Goal: Check status: Check status

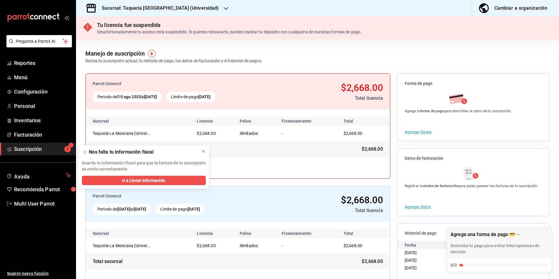
click at [147, 8] on h3 "Sucursal: Taqueria [GEOGRAPHIC_DATA] (Universidad)" at bounding box center [158, 8] width 122 height 7
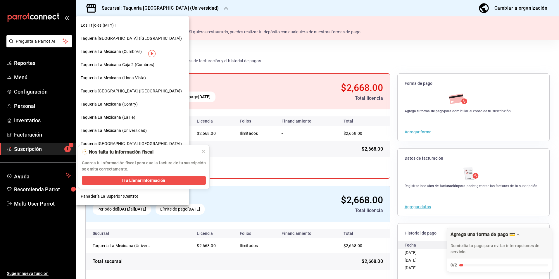
click at [137, 34] on div "Taqueria [GEOGRAPHIC_DATA] ([GEOGRAPHIC_DATA])" at bounding box center [132, 38] width 113 height 13
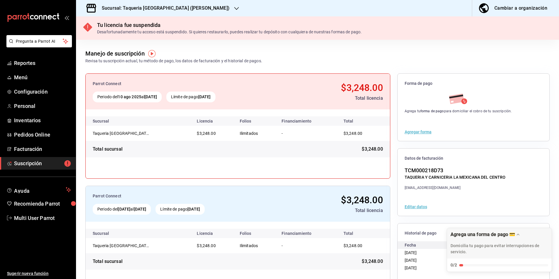
click at [158, 7] on h3 "Sucursal: Taqueria [GEOGRAPHIC_DATA] ([PERSON_NAME])" at bounding box center [163, 8] width 132 height 7
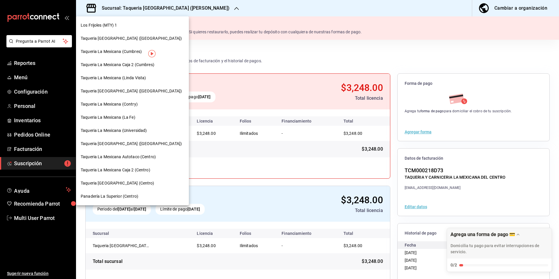
click at [126, 200] on div "Panadería La Superior (Centro)" at bounding box center [132, 196] width 113 height 13
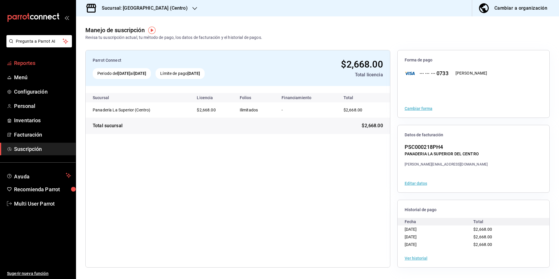
click at [39, 61] on span "Reportes" at bounding box center [42, 63] width 57 height 8
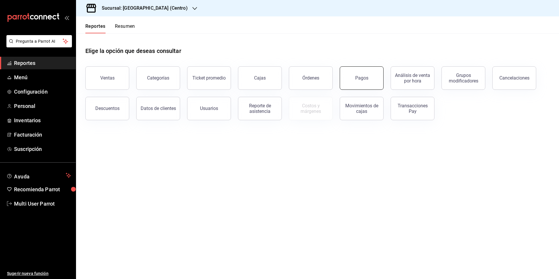
click at [355, 80] on button "Pagos" at bounding box center [362, 77] width 44 height 23
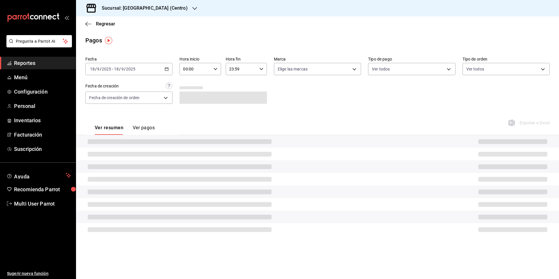
click at [126, 68] on input "2025" at bounding box center [131, 69] width 10 height 5
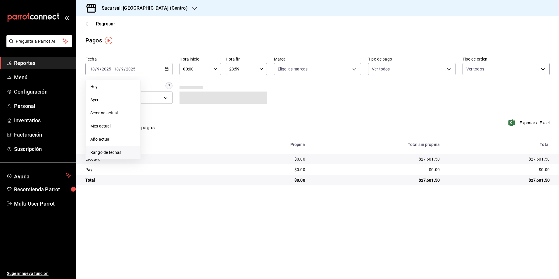
click at [114, 150] on span "Rango de fechas" at bounding box center [112, 152] width 45 height 6
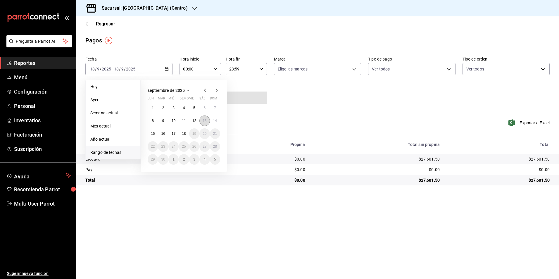
click at [204, 122] on abbr "13" at bounding box center [205, 121] width 4 height 4
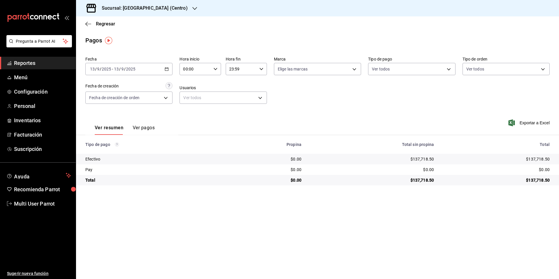
click at [116, 66] on div "[DATE] [DATE] - [DATE] [DATE]" at bounding box center [128, 69] width 87 height 12
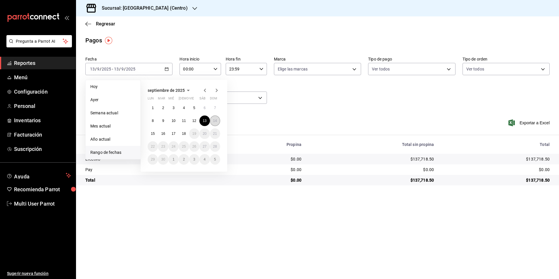
click at [219, 118] on button "14" at bounding box center [215, 120] width 10 height 11
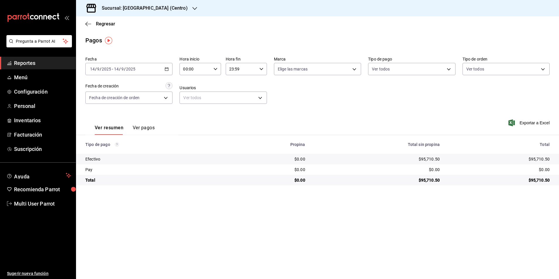
click at [125, 65] on div "[DATE] [DATE] - [DATE] [DATE]" at bounding box center [128, 69] width 87 height 12
click at [174, 44] on div "Pagos" at bounding box center [317, 40] width 483 height 9
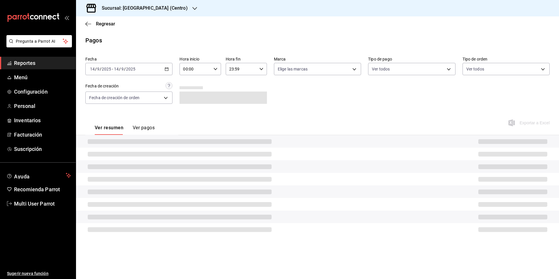
click at [145, 75] on div "Fecha 2025-09-14 14 / 9 / 2025 - 2025-09-14 14 / 9 / 2025 Hora inicio 00:00 Hor…" at bounding box center [317, 82] width 464 height 57
click at [145, 71] on div "[DATE] [DATE] - [DATE] [DATE]" at bounding box center [128, 69] width 87 height 12
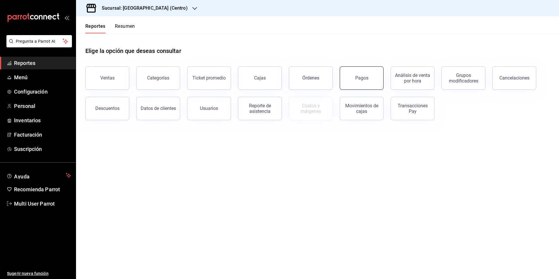
click at [361, 73] on button "Pagos" at bounding box center [362, 77] width 44 height 23
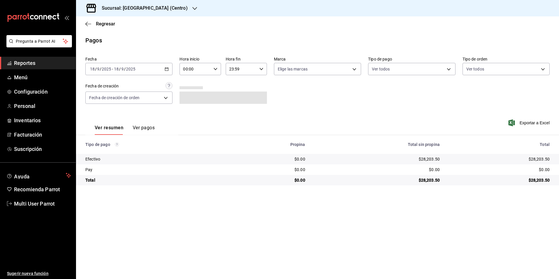
click at [148, 67] on div "2025-09-18 18 / 9 / 2025 - 2025-09-18 18 / 9 / 2025" at bounding box center [128, 69] width 87 height 12
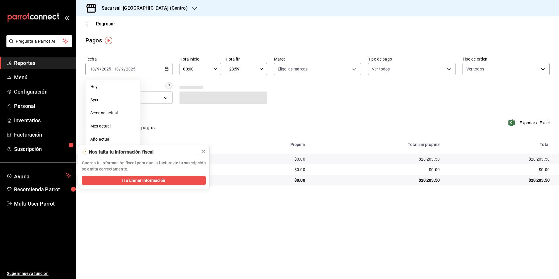
click at [205, 151] on icon at bounding box center [203, 151] width 5 height 5
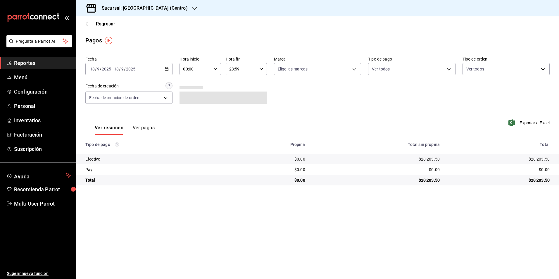
click at [133, 61] on div "Fecha 2025-09-18 18 / 9 / 2025 - 2025-09-18 18 / 9 / 2025" at bounding box center [128, 65] width 87 height 19
click at [134, 67] on input "2025" at bounding box center [131, 69] width 10 height 5
click at [119, 151] on span "Rango de fechas" at bounding box center [112, 152] width 45 height 6
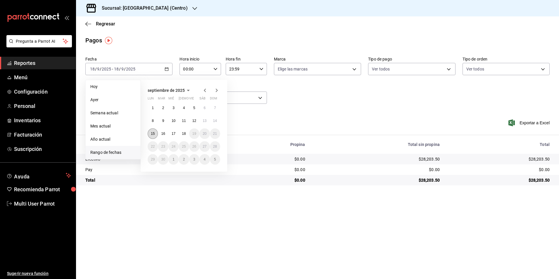
click at [155, 134] on button "15" at bounding box center [153, 133] width 10 height 11
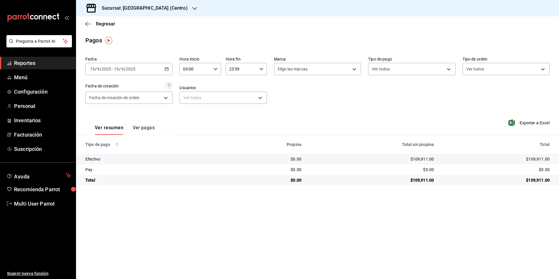
click at [161, 76] on div "Fecha 2025-09-15 15 / 9 / 2025 - 2025-09-15 15 / 9 / 2025 Hora inicio 00:00 Hor…" at bounding box center [317, 82] width 464 height 57
click at [159, 70] on div "2025-09-15 15 / 9 / 2025 - 2025-09-15 15 / 9 / 2025" at bounding box center [128, 69] width 87 height 12
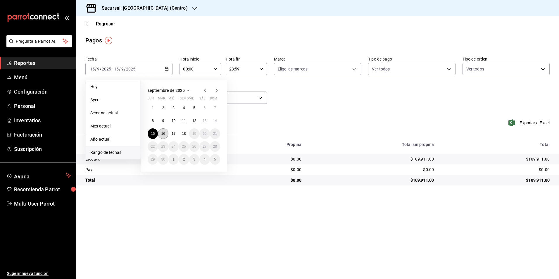
click at [161, 133] on abbr "16" at bounding box center [163, 134] width 4 height 4
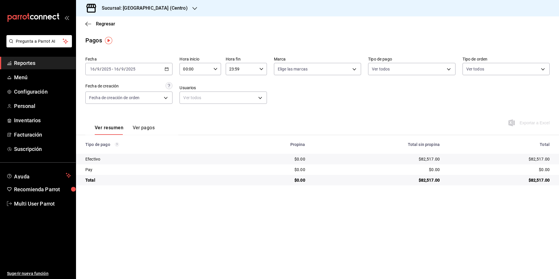
click at [160, 70] on div "2025-09-16 16 / 9 / 2025 - 2025-09-16 16 / 9 / 2025" at bounding box center [128, 69] width 87 height 12
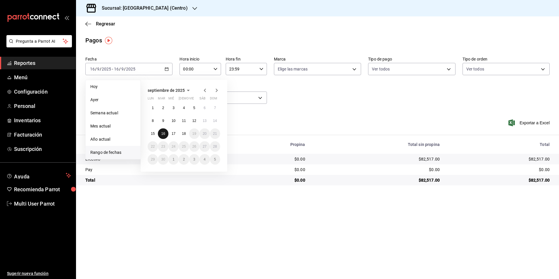
click at [164, 137] on button "16" at bounding box center [163, 133] width 10 height 11
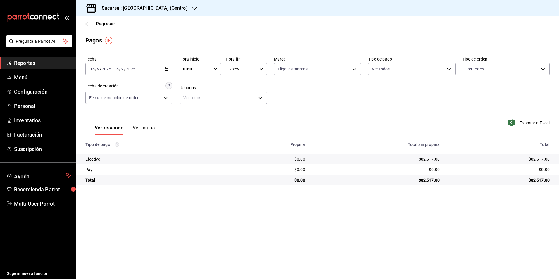
click at [157, 75] on div "Fecha 2025-09-16 16 / 9 / 2025 - 2025-09-16 16 / 9 / 2025 Hora inicio 00:00 Hor…" at bounding box center [317, 82] width 464 height 57
click at [157, 73] on div "2025-09-16 16 / 9 / 2025 - 2025-09-16 16 / 9 / 2025" at bounding box center [128, 69] width 87 height 12
click at [148, 64] on div "2025-09-16 16 / 9 / 2025 - 2025-09-16 16 / 9 / 2025" at bounding box center [128, 69] width 87 height 12
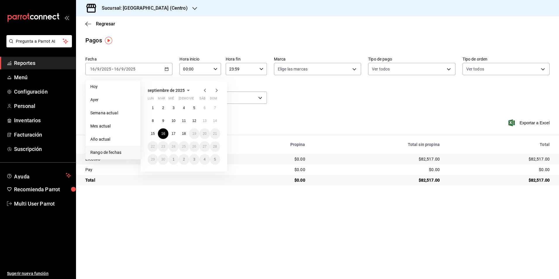
click at [271, 125] on div "Ver resumen Ver pagos Exportar a Excel" at bounding box center [317, 126] width 483 height 31
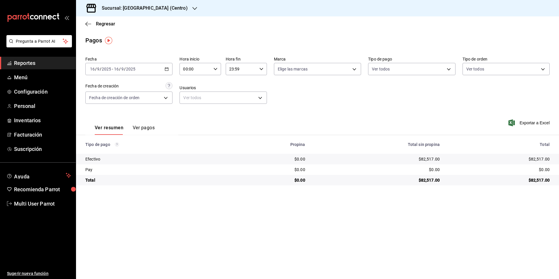
click at [121, 65] on div "2025-09-16 16 / 9 / 2025 - 2025-09-16 16 / 9 / 2025" at bounding box center [128, 69] width 87 height 12
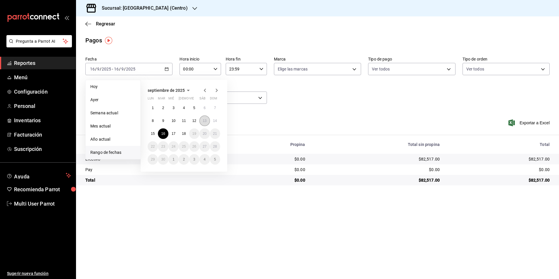
click at [203, 119] on abbr "13" at bounding box center [205, 121] width 4 height 4
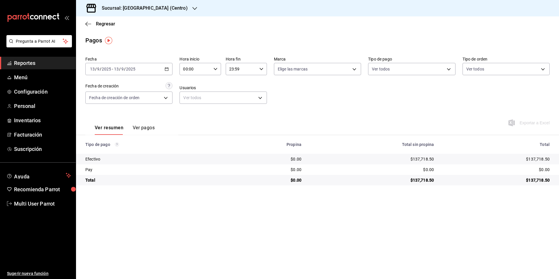
click at [361, 70] on div "Fecha 2025-09-13 13 / 9 / 2025 - 2025-09-13 13 / 9 / 2025 Hora inicio 00:00 Hor…" at bounding box center [317, 82] width 464 height 57
click at [339, 70] on body "Pregunta a Parrot AI Reportes Menú Configuración Personal Inventarios Facturaci…" at bounding box center [279, 139] width 559 height 279
click at [323, 103] on ul "Ver todas Panadería La Superior (Centro)" at bounding box center [317, 100] width 87 height 40
click at [324, 110] on span "Panadería La Superior (Centro)" at bounding box center [324, 111] width 68 height 6
type input "26b6acd8-9ba2-494d-9fd7-db134c124b78"
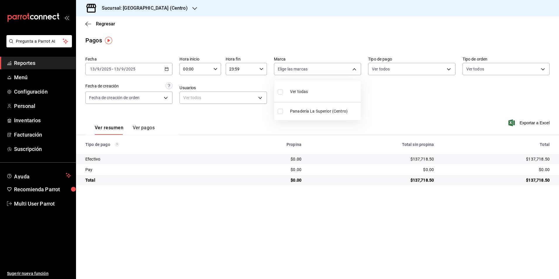
checkbox input "true"
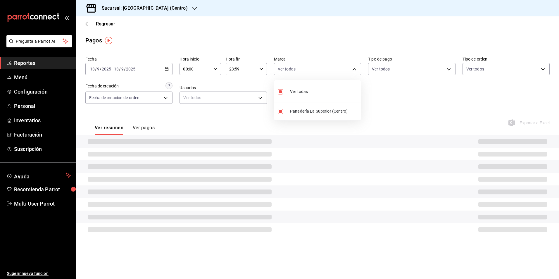
click at [337, 31] on div at bounding box center [279, 139] width 559 height 279
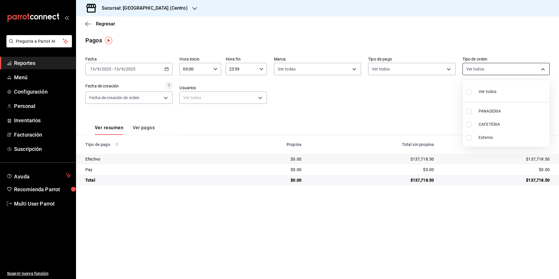
click at [490, 63] on body "Pregunta a Parrot AI Reportes Menú Configuración Personal Inventarios Facturaci…" at bounding box center [279, 139] width 559 height 279
click at [484, 118] on li "CAFETERIA" at bounding box center [506, 124] width 87 height 13
type input "2ab941ca-4e7e-4a0d-98be-afa44e58141f"
checkbox input "true"
click at [317, 35] on div at bounding box center [279, 139] width 559 height 279
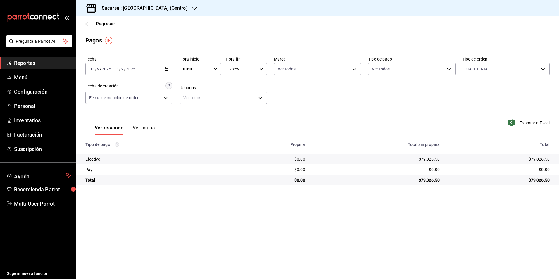
click at [127, 73] on div "[DATE] [DATE] - [DATE] [DATE]" at bounding box center [128, 69] width 87 height 12
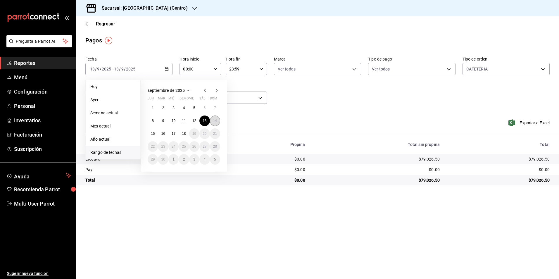
click at [215, 119] on abbr "14" at bounding box center [215, 121] width 4 height 4
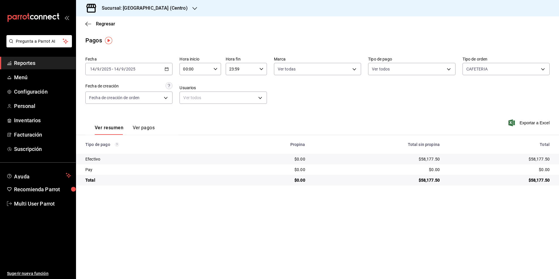
click at [134, 76] on div "Fecha 2025-09-14 14 / 9 / 2025 - 2025-09-14 14 / 9 / 2025 Hora inicio 00:00 Hor…" at bounding box center [317, 82] width 464 height 57
click at [134, 72] on div "[DATE] [DATE] - [DATE] [DATE]" at bounding box center [128, 69] width 87 height 12
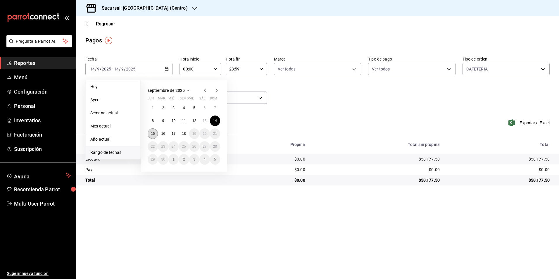
click at [157, 132] on button "15" at bounding box center [153, 133] width 10 height 11
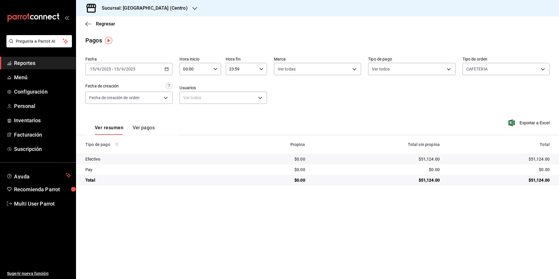
click at [155, 74] on div "2025-09-15 15 / 9 / 2025 - 2025-09-15 15 / 9 / 2025" at bounding box center [128, 69] width 87 height 12
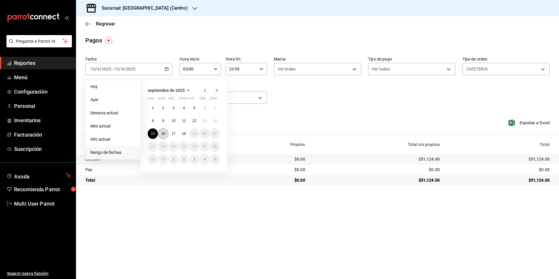
click at [160, 134] on button "16" at bounding box center [163, 133] width 10 height 11
